Goal: Task Accomplishment & Management: Complete application form

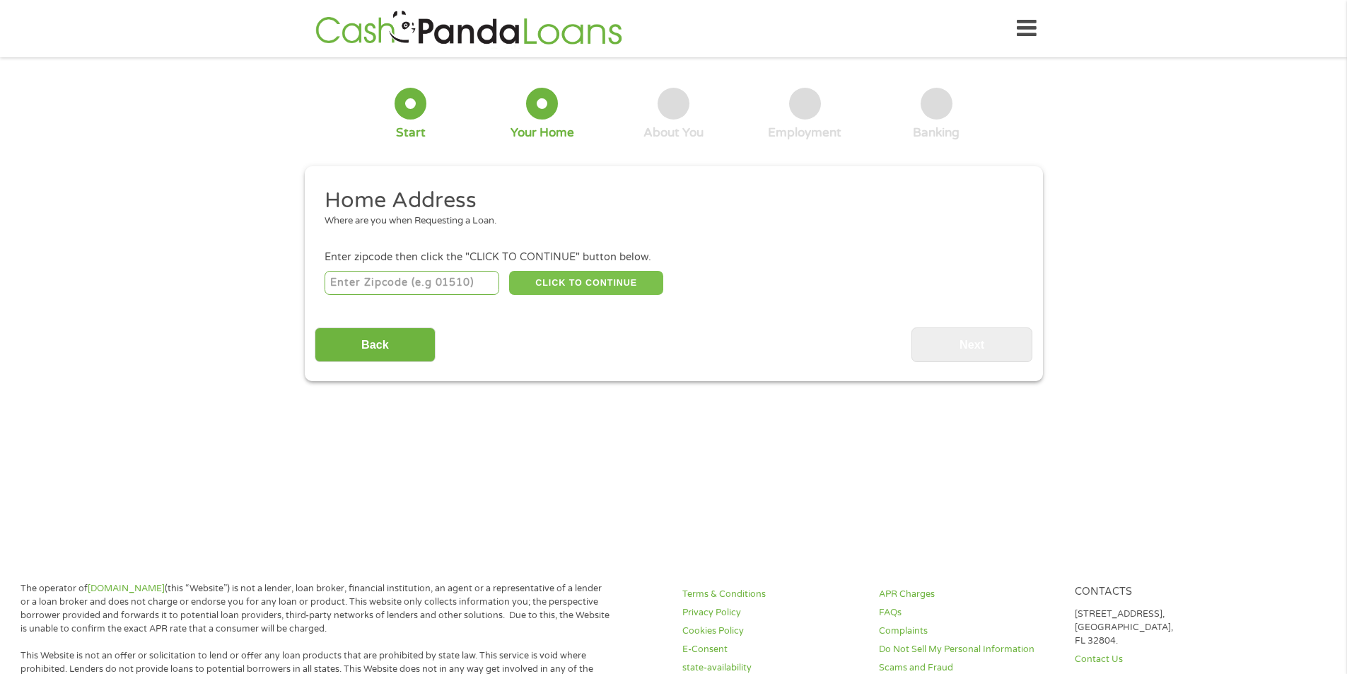
click at [581, 289] on button "CLICK TO CONTINUE" at bounding box center [586, 283] width 154 height 24
click at [431, 279] on input "number" at bounding box center [412, 283] width 175 height 24
type input "37174"
select select "[US_STATE]"
click at [556, 289] on button "CLICK TO CONTINUE" at bounding box center [586, 283] width 154 height 24
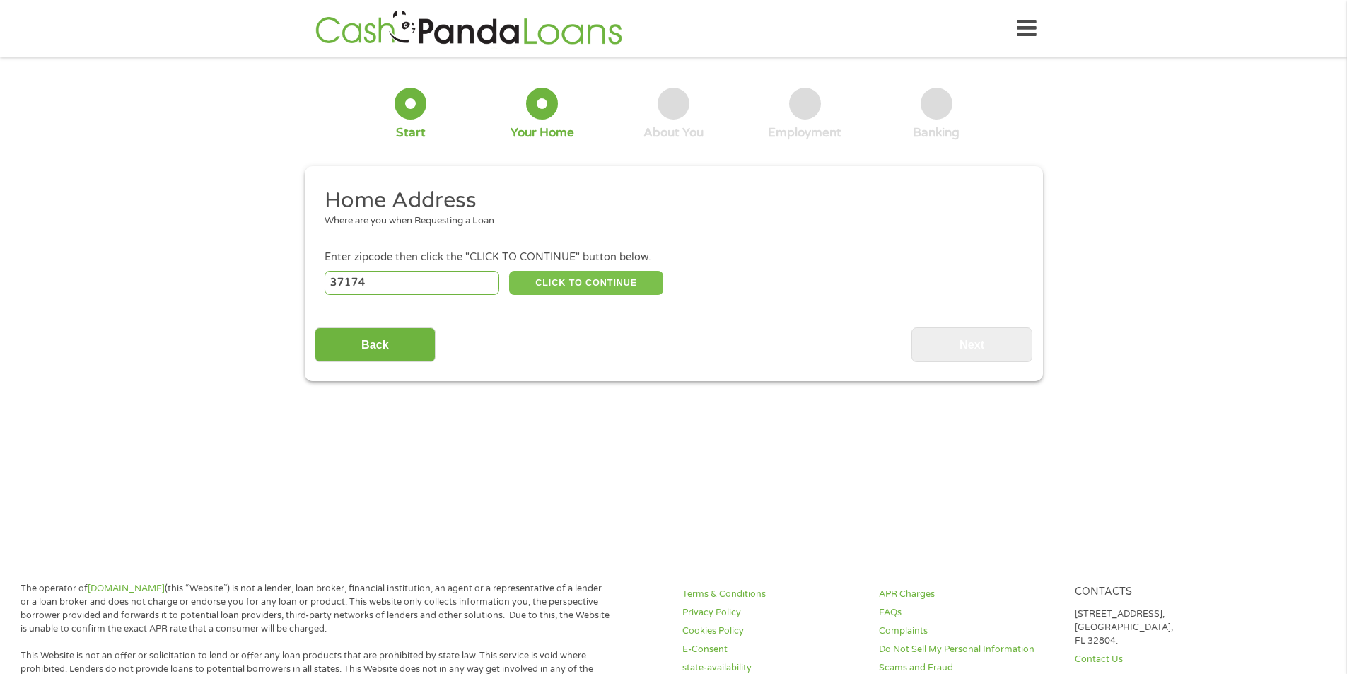
type input "37174"
type input "[GEOGRAPHIC_DATA]"
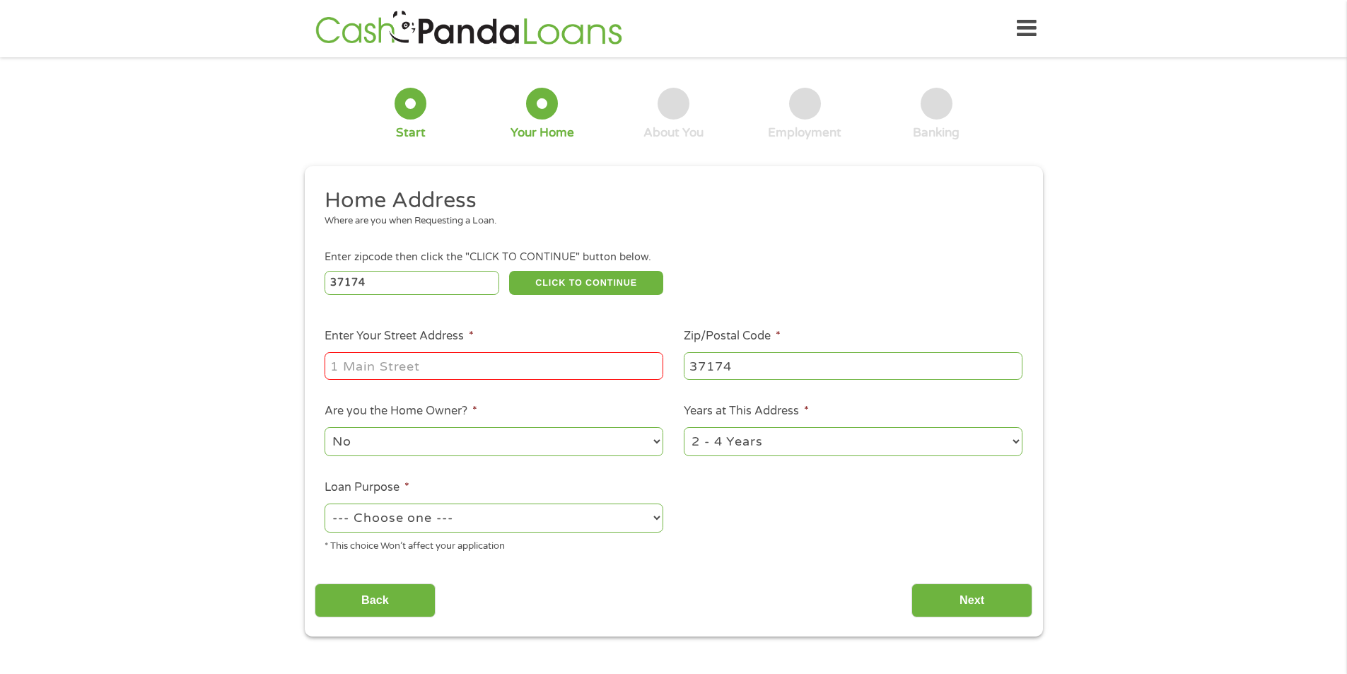
click at [470, 373] on input "Enter Your Street Address *" at bounding box center [494, 365] width 339 height 27
type input "[STREET_ADDRESS]"
click at [413, 523] on select "--- Choose one --- Pay Bills Debt Consolidation Home Improvement Major Purchase…" at bounding box center [494, 517] width 339 height 29
select select "shorttermcash"
click at [325, 503] on select "--- Choose one --- Pay Bills Debt Consolidation Home Improvement Major Purchase…" at bounding box center [494, 517] width 339 height 29
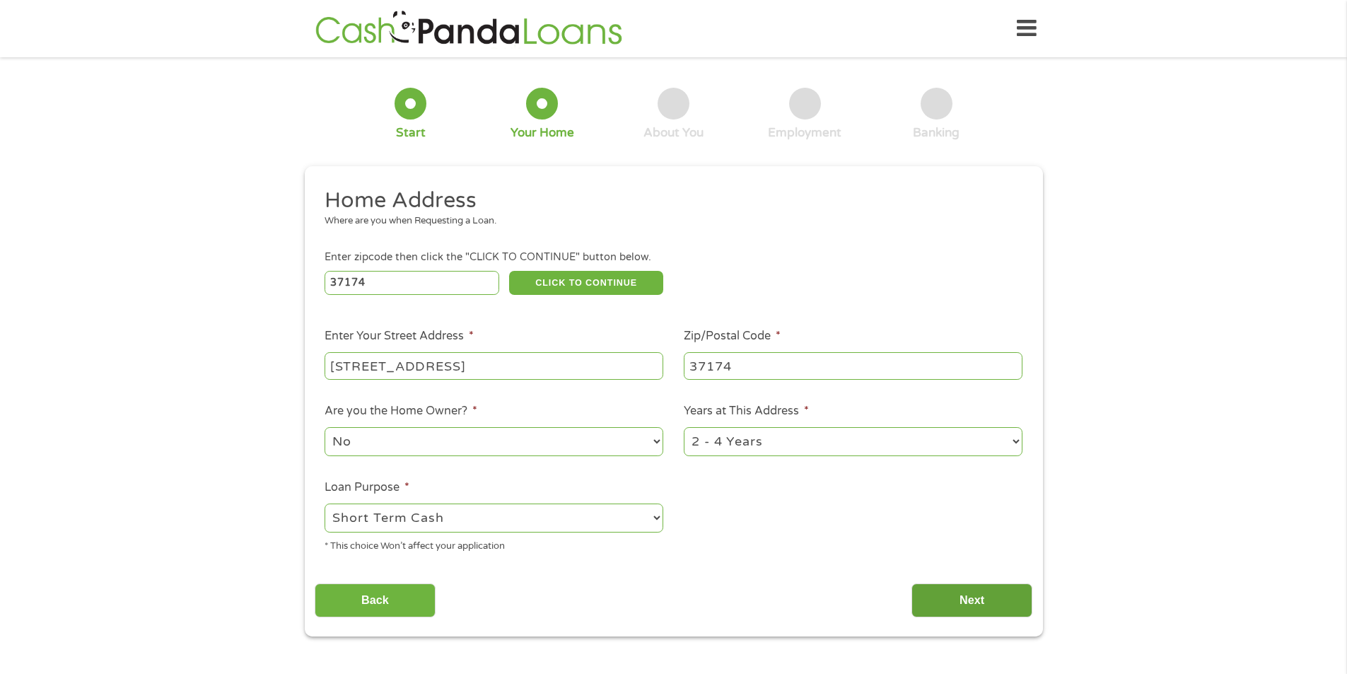
click at [962, 601] on input "Next" at bounding box center [971, 600] width 121 height 35
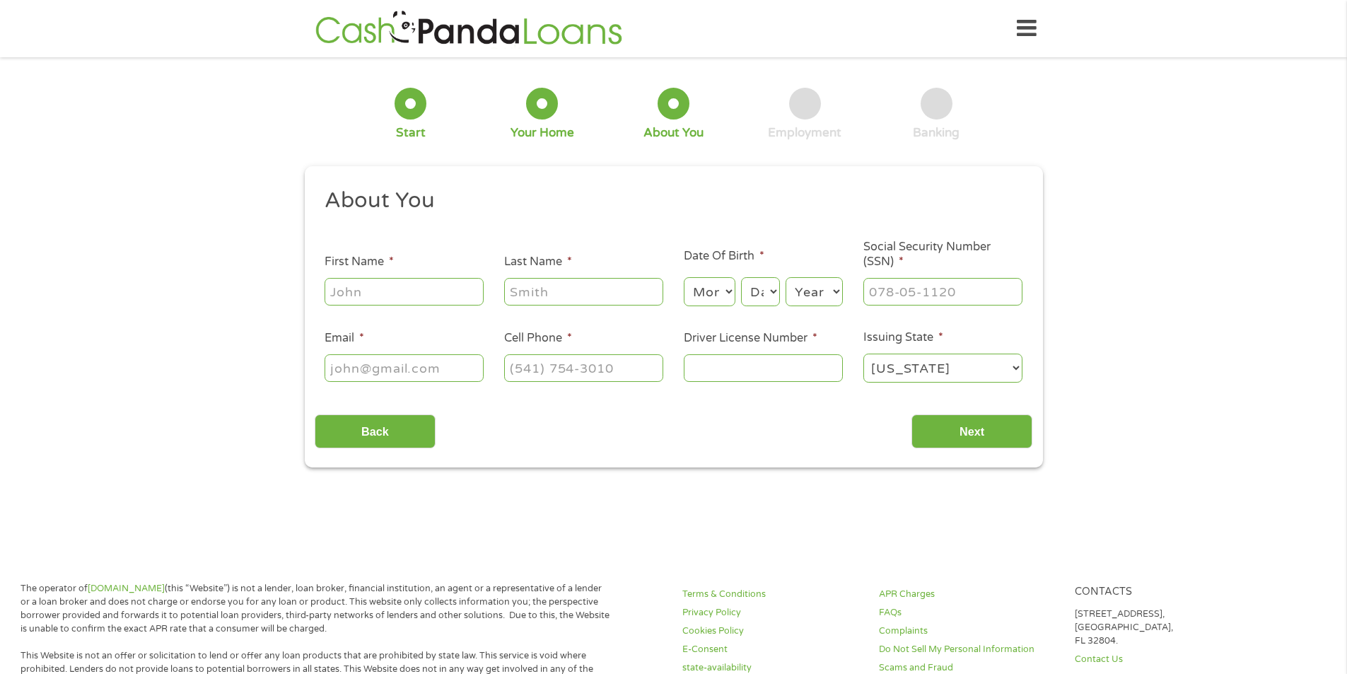
click at [400, 290] on input "First Name *" at bounding box center [404, 291] width 159 height 27
type input "[PERSON_NAME]"
type input "[US_STATE]"
click at [697, 289] on select "Month 1 2 3 4 5 6 7 8 9 10 11 12" at bounding box center [710, 291] width 52 height 29
select select "3"
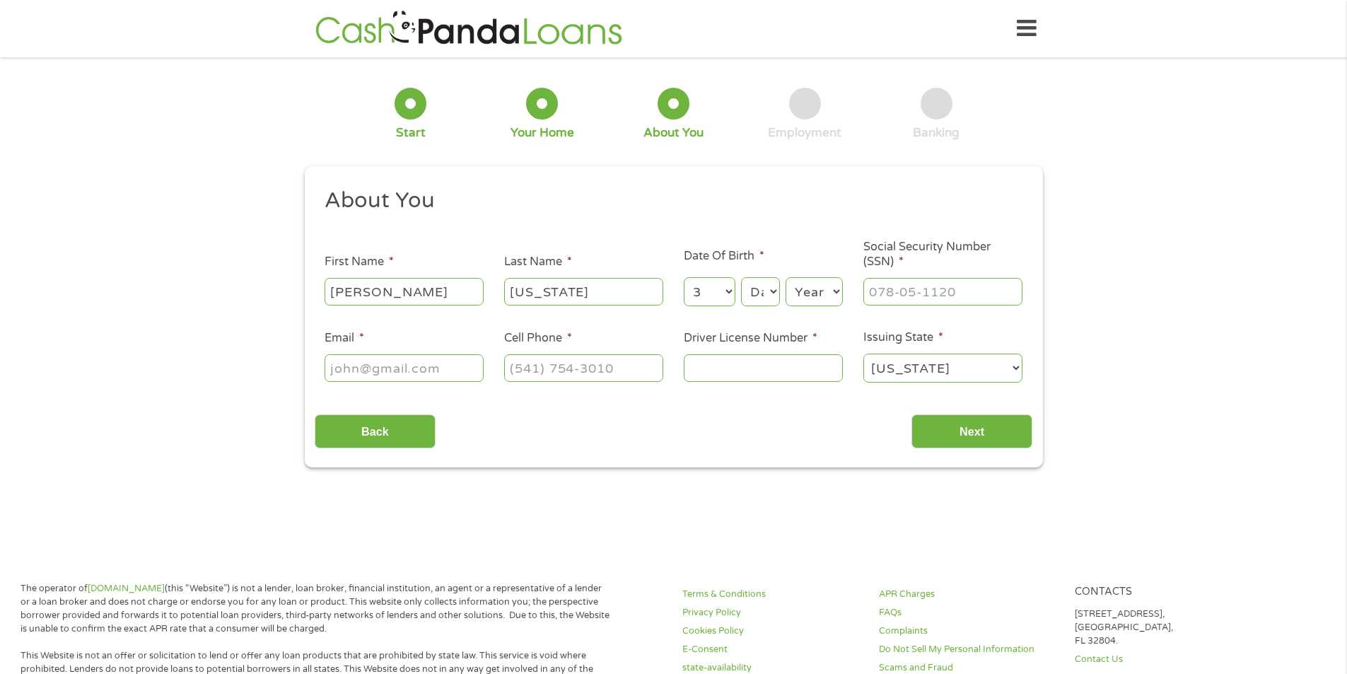
click at [684, 277] on select "Month 1 2 3 4 5 6 7 8 9 10 11 12" at bounding box center [710, 291] width 52 height 29
click at [764, 302] on select "Day 1 2 3 4 5 6 7 8 9 10 11 12 13 14 15 16 17 18 19 20 21 22 23 24 25 26 27 28 …" at bounding box center [760, 291] width 38 height 29
select select "24"
click at [741, 277] on select "Day 1 2 3 4 5 6 7 8 9 10 11 12 13 14 15 16 17 18 19 20 21 22 23 24 25 26 27 28 …" at bounding box center [760, 291] width 38 height 29
click at [839, 281] on select "Year [DATE] 2006 2005 2004 2003 2002 2001 2000 1999 1998 1997 1996 1995 1994 19…" at bounding box center [814, 291] width 57 height 29
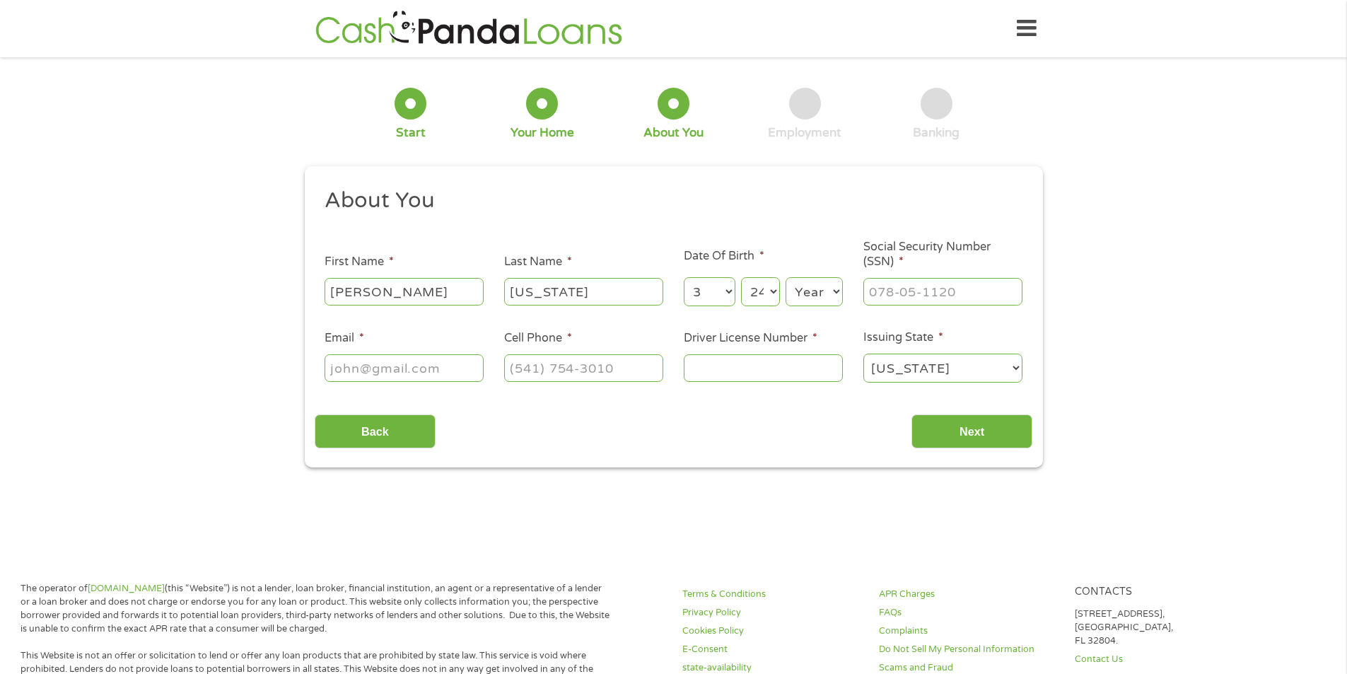
select select "1979"
click at [786, 277] on select "Year [DATE] 2006 2005 2004 2003 2002 2001 2000 1999 1998 1997 1996 1995 1994 19…" at bounding box center [814, 291] width 57 height 29
click at [923, 300] on input "___-__-____" at bounding box center [942, 291] width 159 height 27
type input "253-65-4304"
click at [371, 363] on input "Email *" at bounding box center [404, 367] width 159 height 27
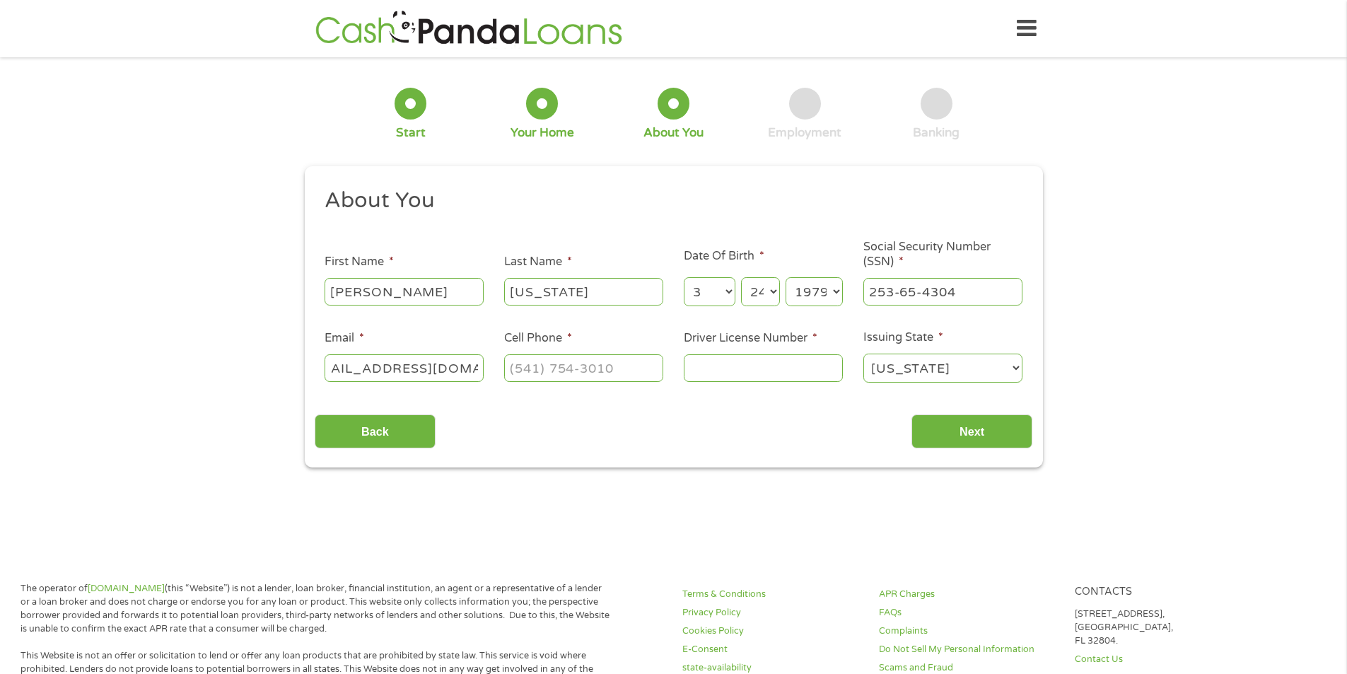
scroll to position [0, 41]
type input "[EMAIL_ADDRESS][DOMAIN_NAME]"
type input "[PHONE_NUMBER]"
type input "083489618"
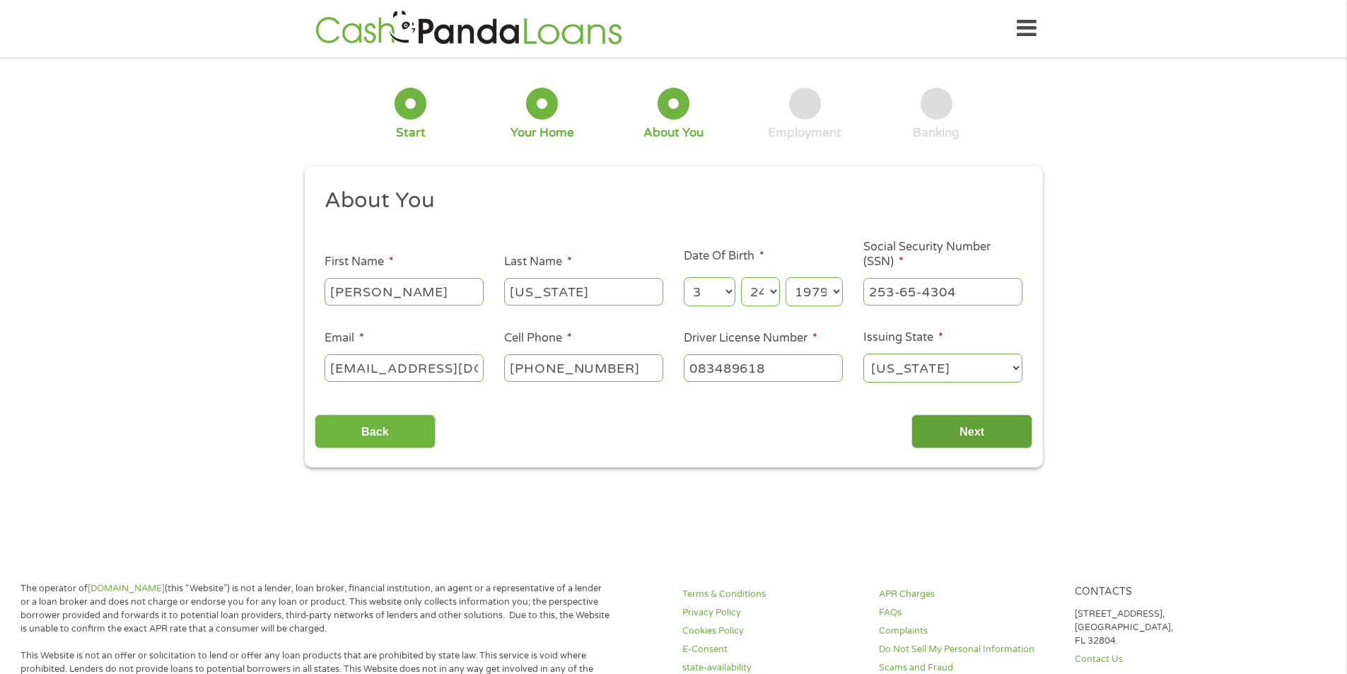
click at [972, 433] on input "Next" at bounding box center [971, 431] width 121 height 35
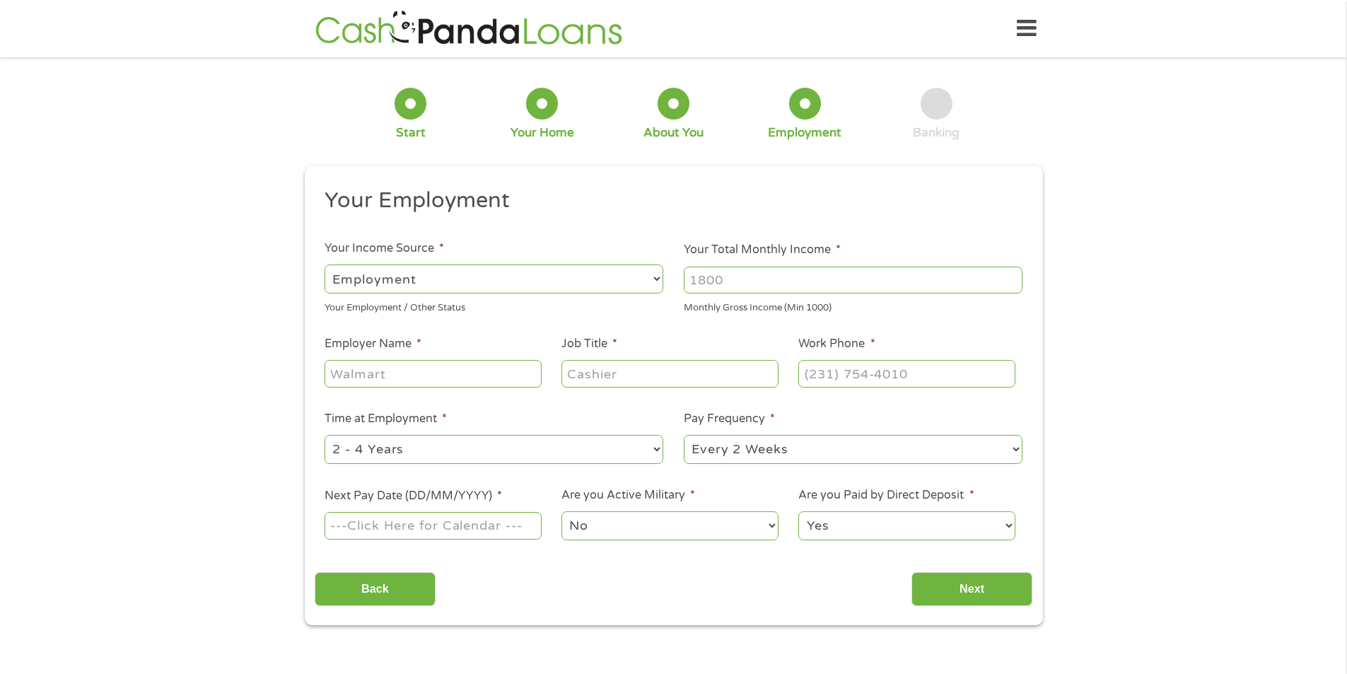
click at [361, 279] on select "--- Choose one --- Employment [DEMOGRAPHIC_DATA] Benefits" at bounding box center [494, 278] width 339 height 29
click at [325, 264] on select "--- Choose one --- Employment [DEMOGRAPHIC_DATA] Benefits" at bounding box center [494, 278] width 339 height 29
click at [380, 284] on select "--- Choose one --- Employment [DEMOGRAPHIC_DATA] Benefits" at bounding box center [494, 278] width 339 height 29
click at [325, 264] on select "--- Choose one --- Employment [DEMOGRAPHIC_DATA] Benefits" at bounding box center [494, 278] width 339 height 29
drag, startPoint x: 769, startPoint y: 281, endPoint x: 511, endPoint y: 296, distance: 257.8
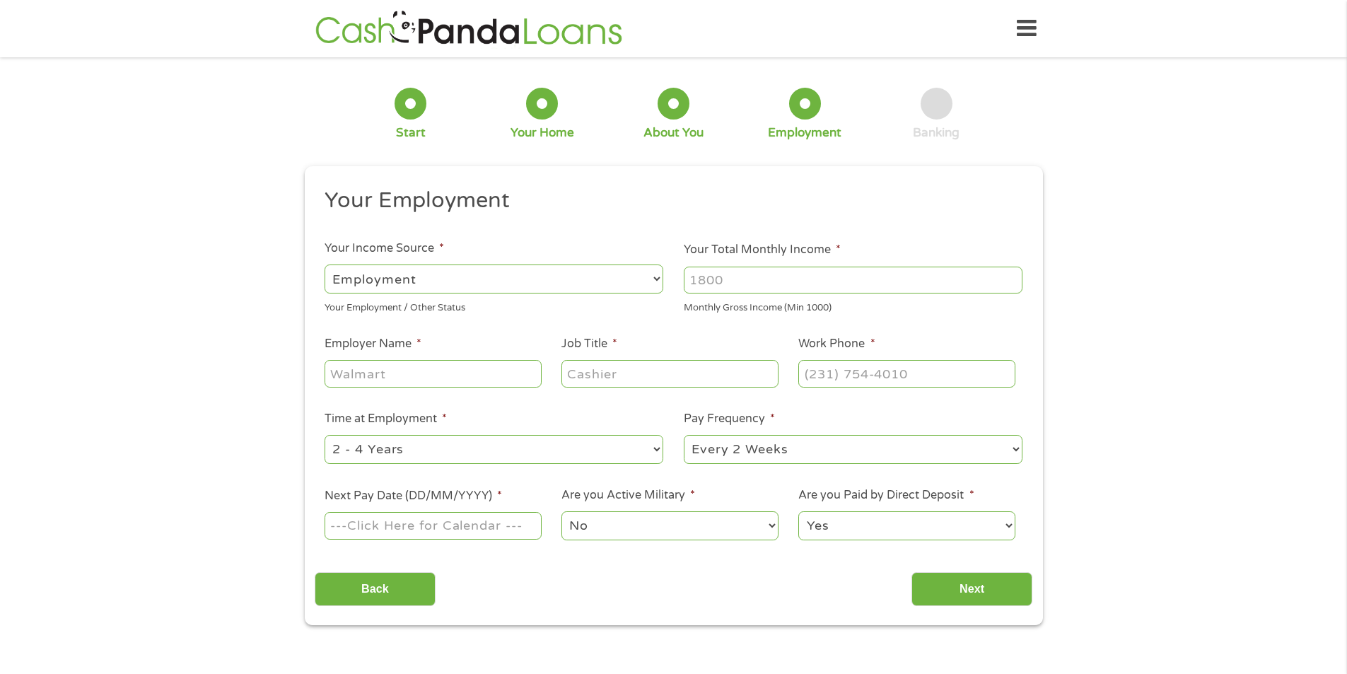
click at [511, 296] on ul "Your Employment Your Income Source * --- Choose one --- Employment [DEMOGRAPHIC…" at bounding box center [674, 370] width 718 height 366
type input "4900"
type input "w"
type input "[PERSON_NAME][GEOGRAPHIC_DATA]"
type input "Administrator"
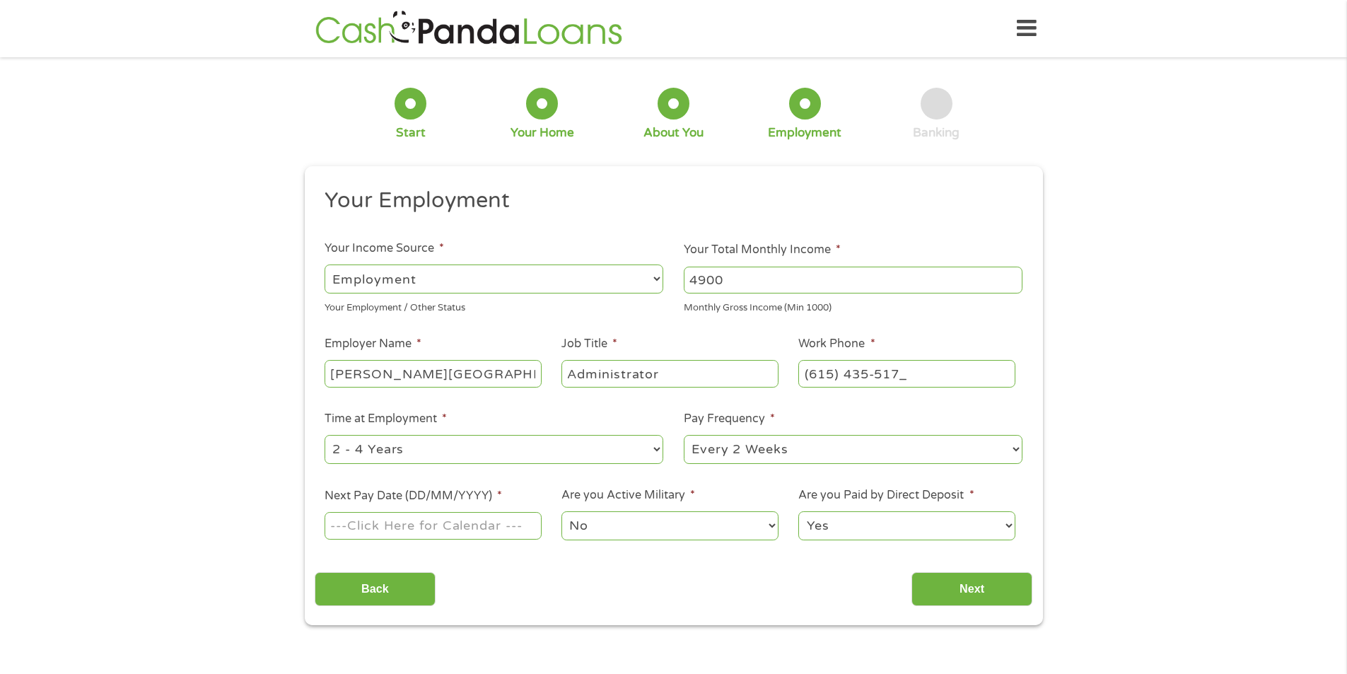
type input "[PHONE_NUMBER]"
click at [388, 458] on select "--- Choose one --- 1 Year or less 1 - 2 Years 2 - 4 Years Over 4 Years" at bounding box center [494, 449] width 339 height 29
select select "60months"
click at [325, 435] on select "--- Choose one --- 1 Year or less 1 - 2 Years 2 - 4 Years Over 4 Years" at bounding box center [494, 449] width 339 height 29
click at [733, 458] on select "--- Choose one --- Every 2 Weeks Every Week Monthly Semi-Monthly" at bounding box center [853, 449] width 339 height 29
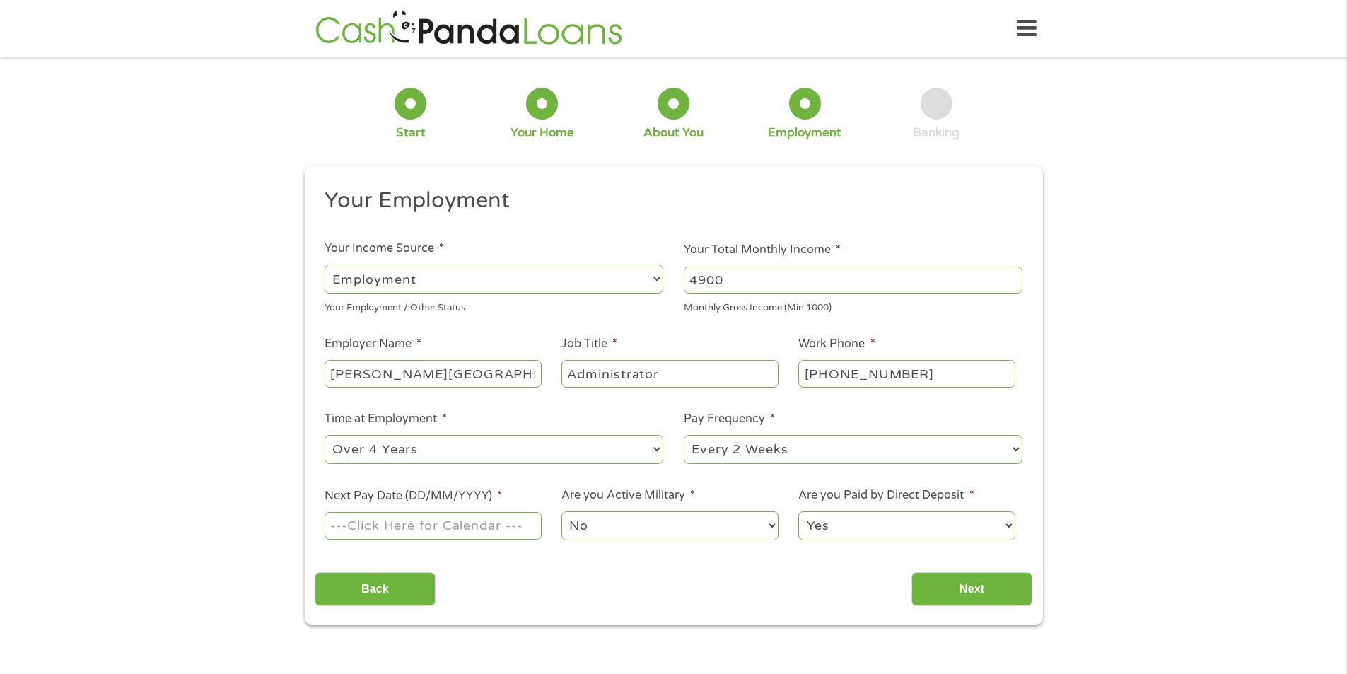
click at [684, 435] on select "--- Choose one --- Every 2 Weeks Every Week Monthly Semi-Monthly" at bounding box center [853, 449] width 339 height 29
click at [390, 525] on input "Next Pay Date (DD/MM/YYYY) *" at bounding box center [433, 525] width 216 height 27
type input "[DATE]"
click at [602, 519] on select "No Yes" at bounding box center [669, 525] width 216 height 29
click at [610, 518] on select "No Yes" at bounding box center [669, 525] width 216 height 29
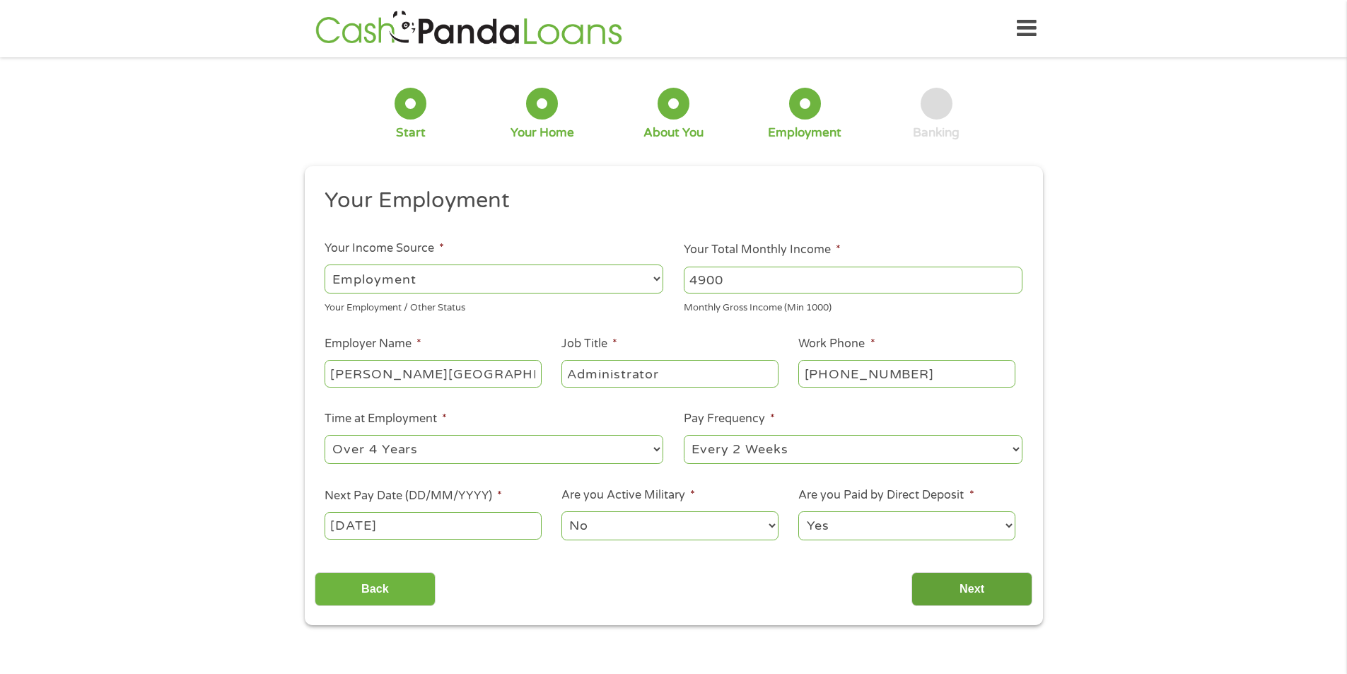
click at [962, 590] on input "Next" at bounding box center [971, 589] width 121 height 35
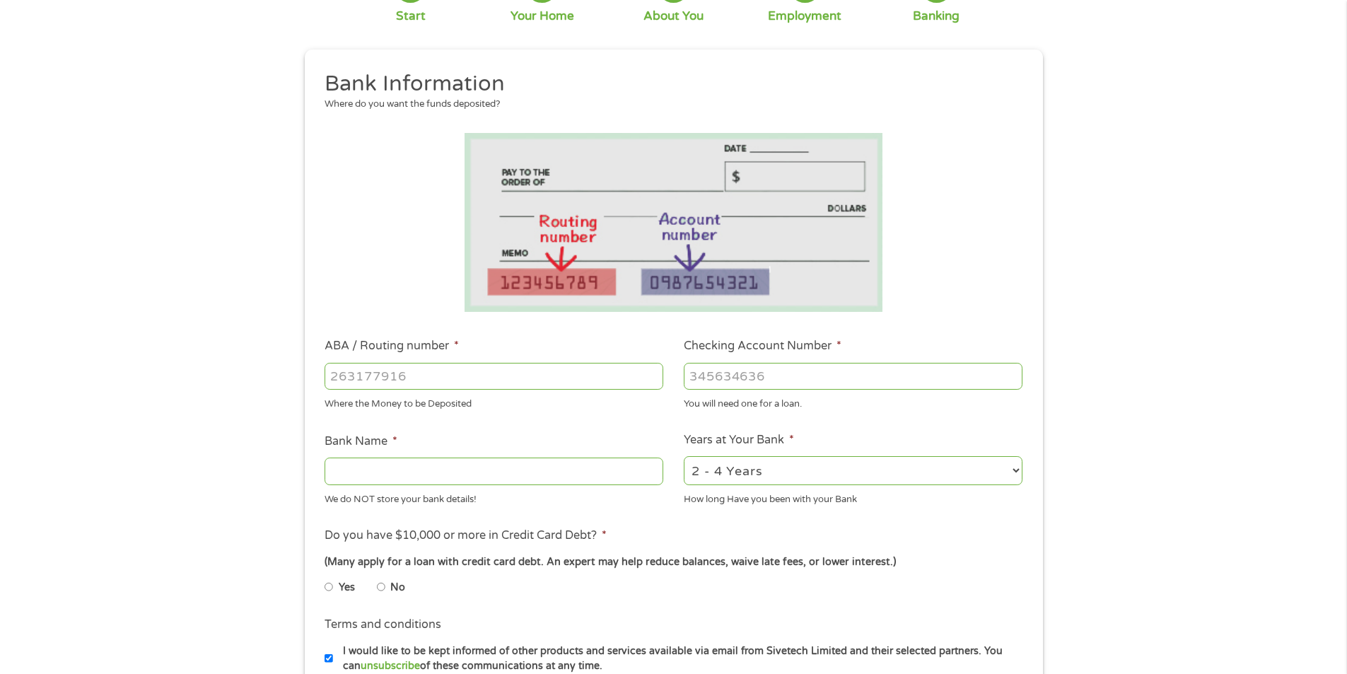
scroll to position [141, 0]
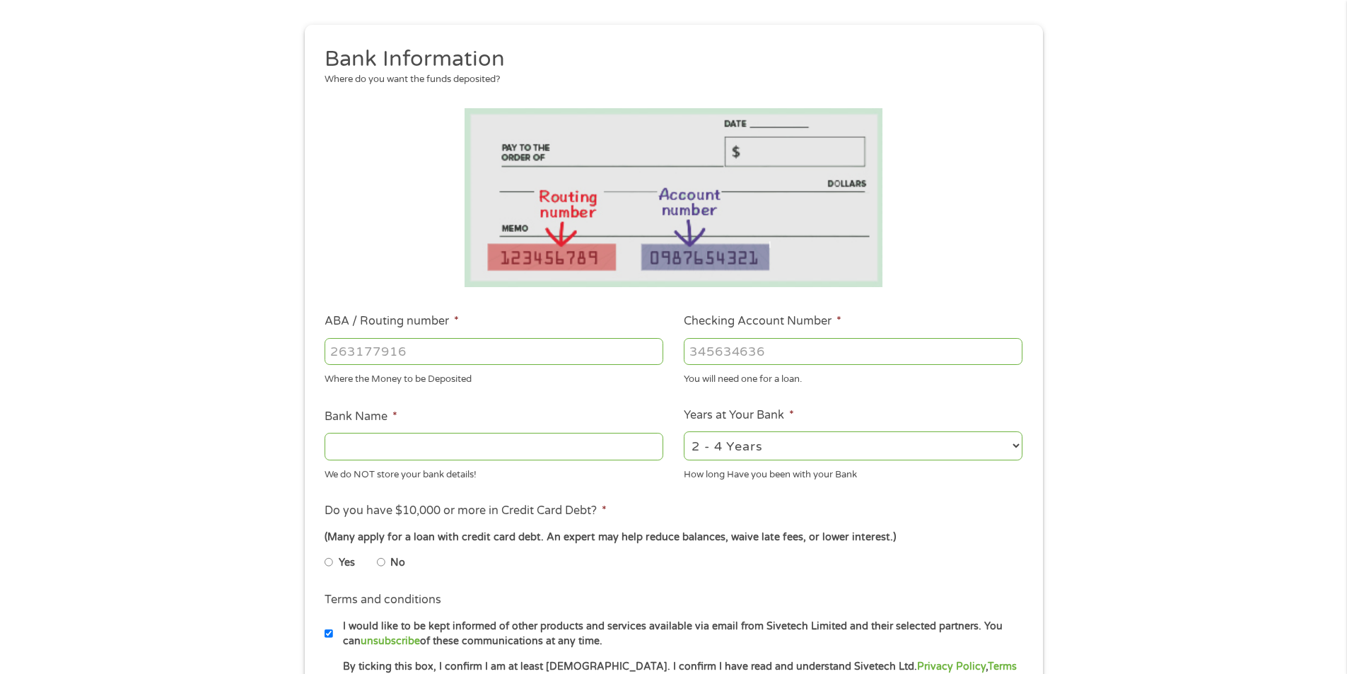
click at [431, 361] on input "ABA / Routing number *" at bounding box center [494, 351] width 339 height 27
type input "065400137"
type input "JPMORGAN CHASE BANK NA"
type input "620011547"
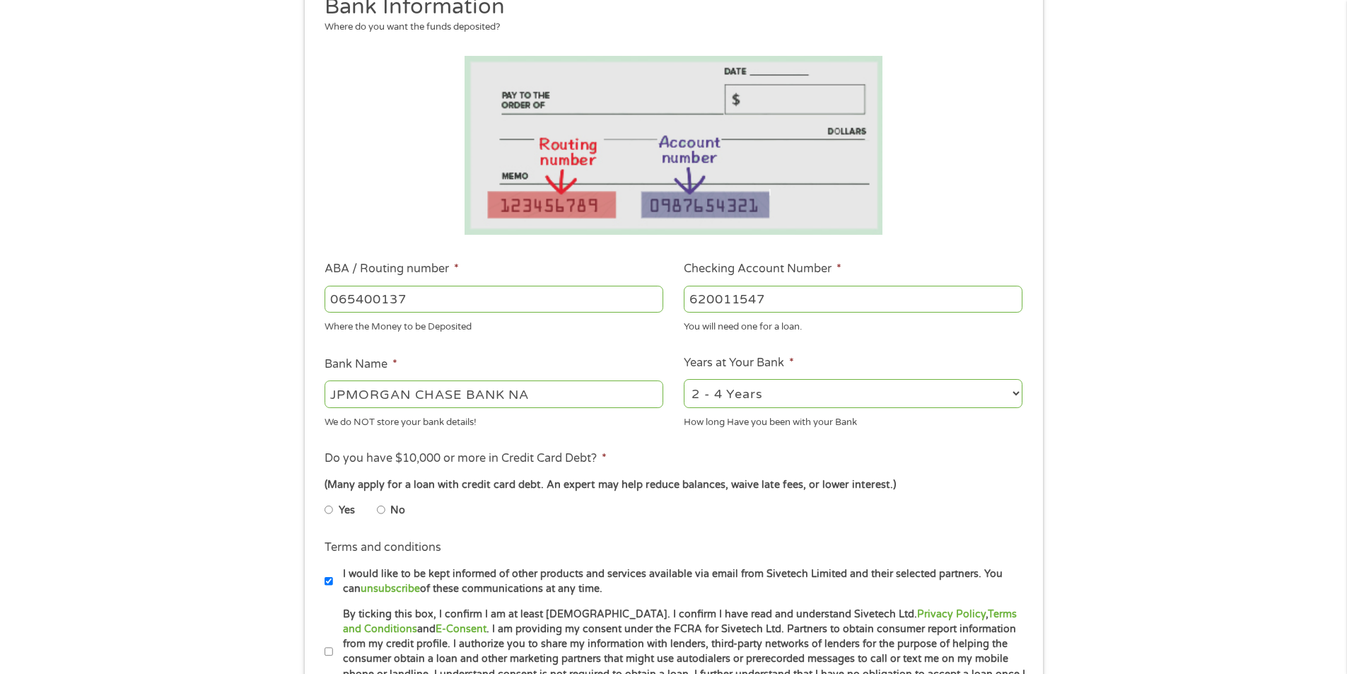
scroll to position [354, 0]
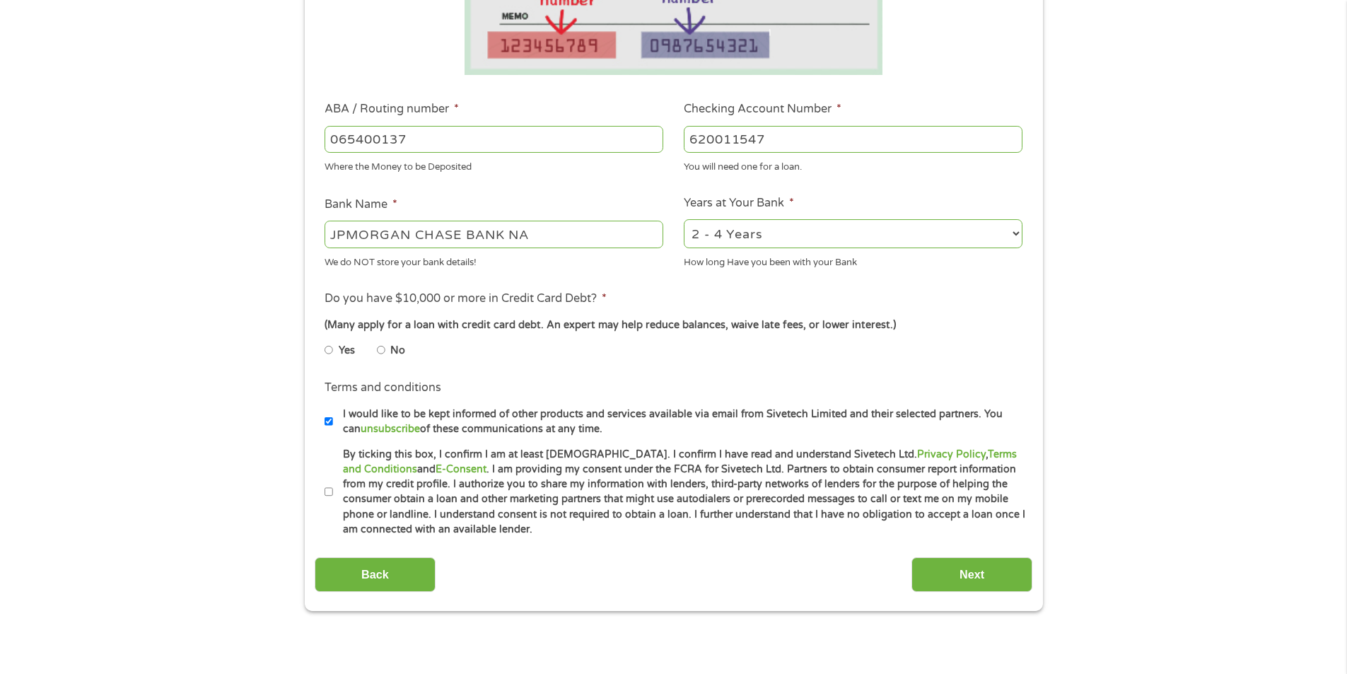
click at [383, 352] on input "No" at bounding box center [381, 350] width 8 height 23
radio input "true"
click at [331, 496] on input "By ticking this box, I confirm I am at least [DEMOGRAPHIC_DATA]. I confirm I ha…" at bounding box center [329, 492] width 8 height 23
checkbox input "true"
click at [965, 579] on input "Next" at bounding box center [971, 574] width 121 height 35
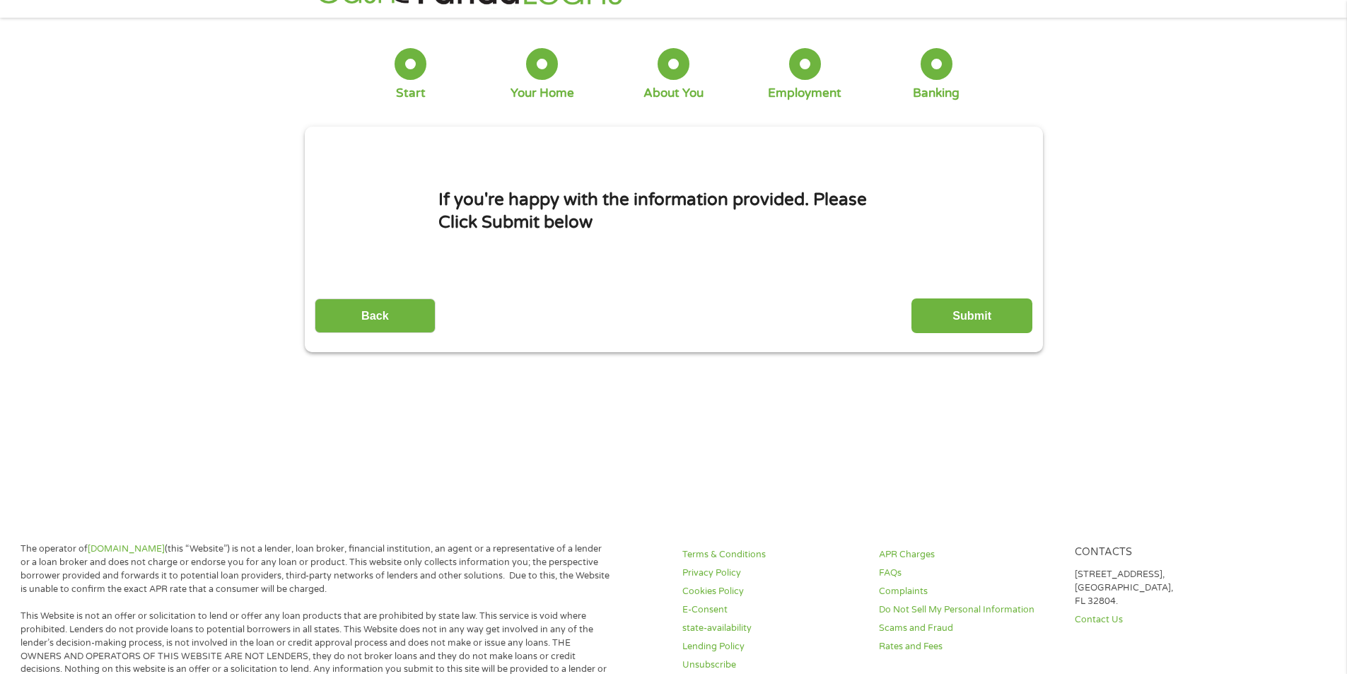
scroll to position [0, 0]
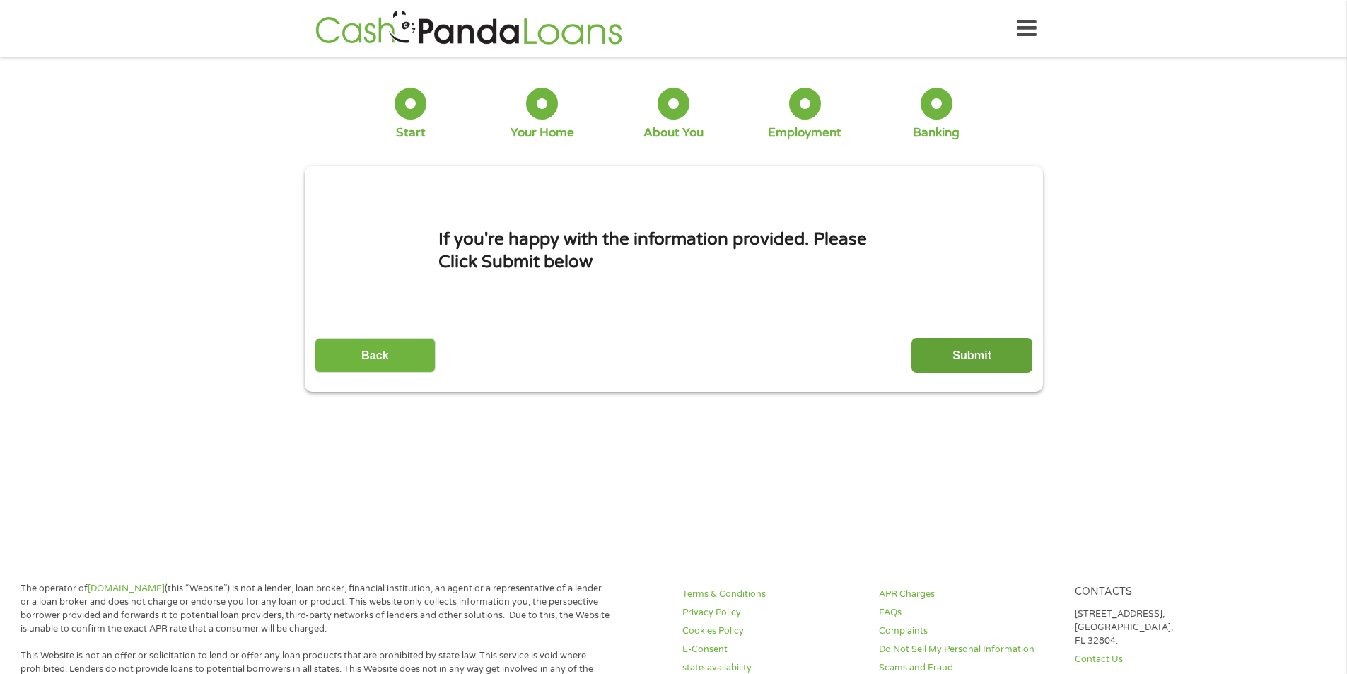
click at [972, 351] on input "Submit" at bounding box center [971, 355] width 121 height 35
